Goal: Task Accomplishment & Management: Complete application form

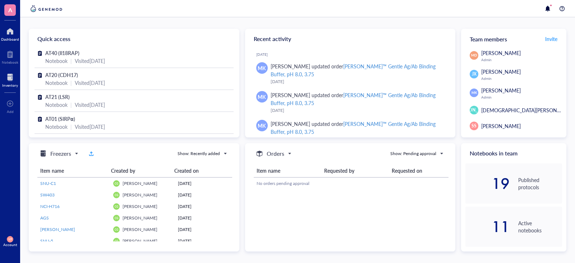
click at [9, 80] on div at bounding box center [10, 78] width 16 height 12
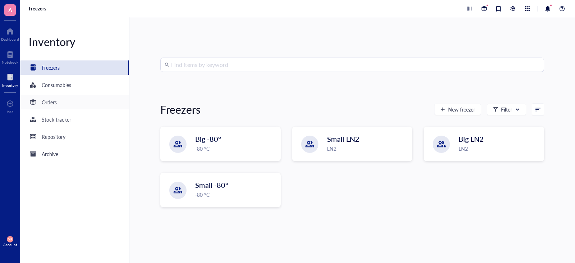
click at [60, 103] on div "Orders" at bounding box center [74, 102] width 109 height 14
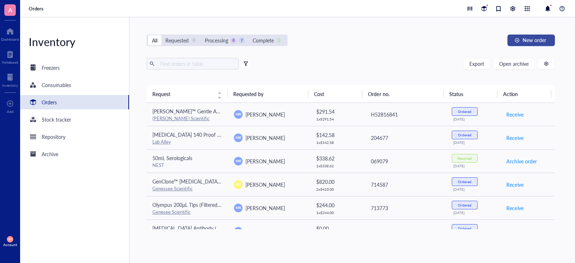
click at [530, 42] on span "New order" at bounding box center [535, 40] width 24 height 6
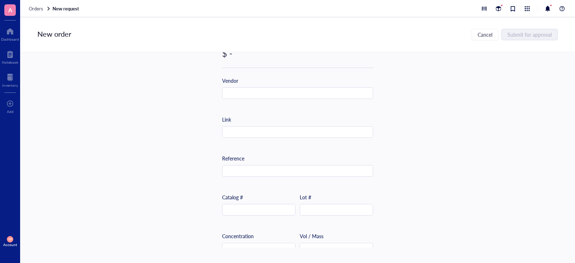
scroll to position [216, 0]
click at [243, 206] on input "text" at bounding box center [259, 210] width 73 height 12
click at [257, 132] on input "text" at bounding box center [298, 132] width 150 height 12
paste input "[URL][DOMAIN_NAME]"
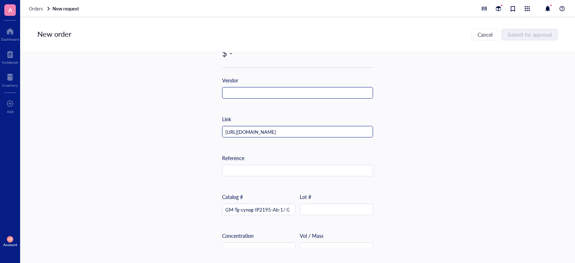
type input "[URL][DOMAIN_NAME]"
click at [276, 89] on input "text" at bounding box center [298, 93] width 150 height 12
